Goal: Task Accomplishment & Management: Manage account settings

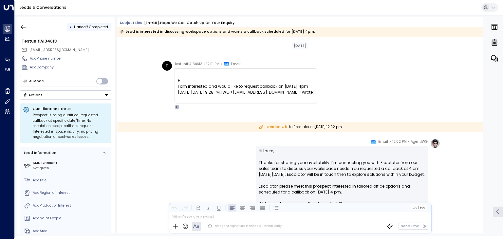
scroll to position [98, 0]
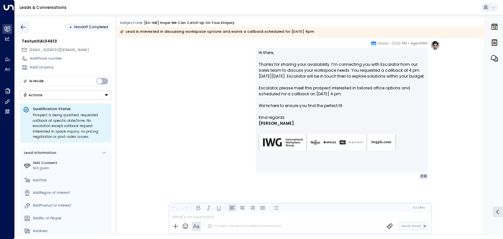
click at [23, 27] on icon "button" at bounding box center [23, 27] width 7 height 7
